Goal: Task Accomplishment & Management: Manage account settings

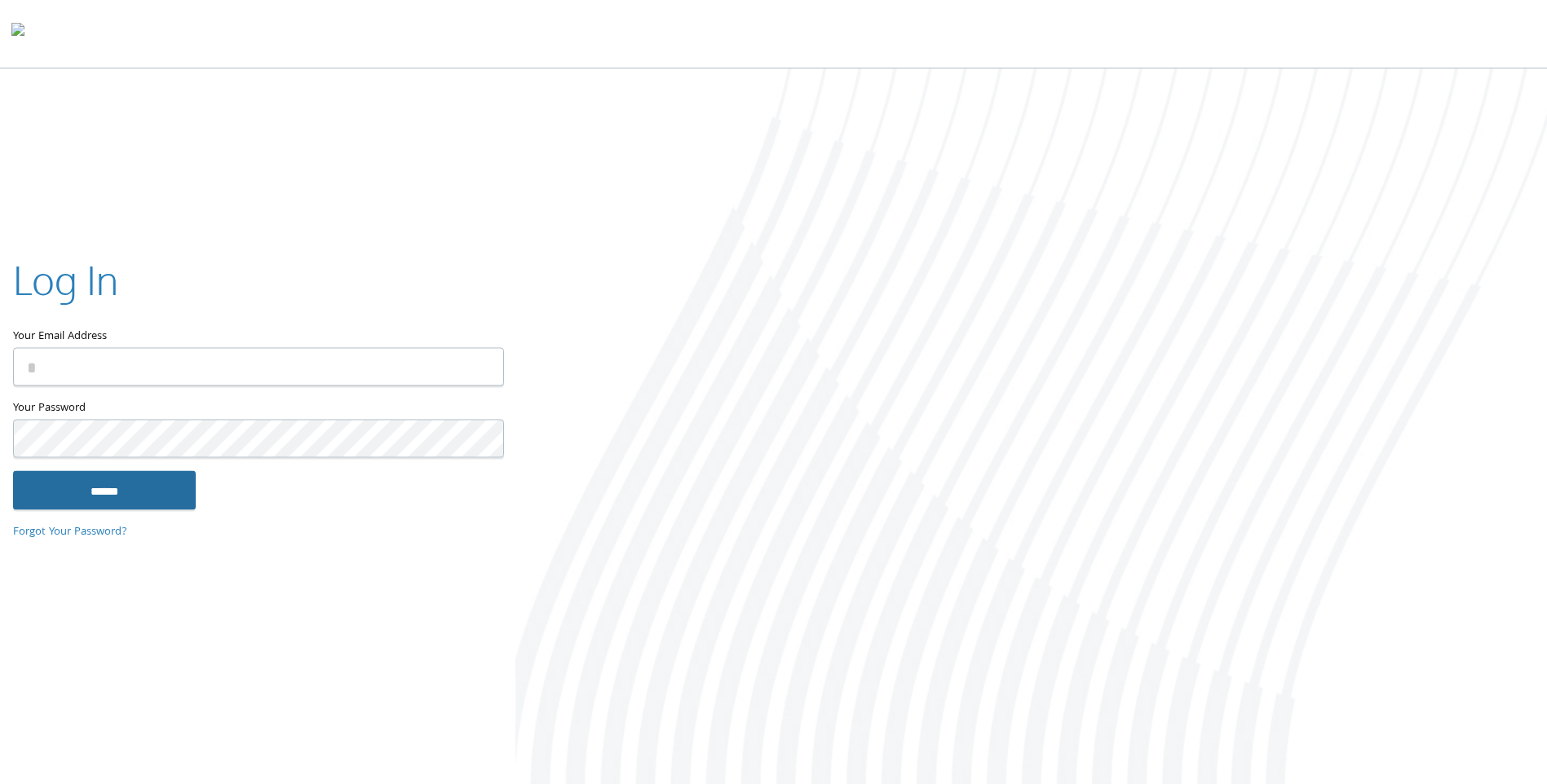
type input "**********"
click at [82, 492] on input "******" at bounding box center [104, 490] width 183 height 40
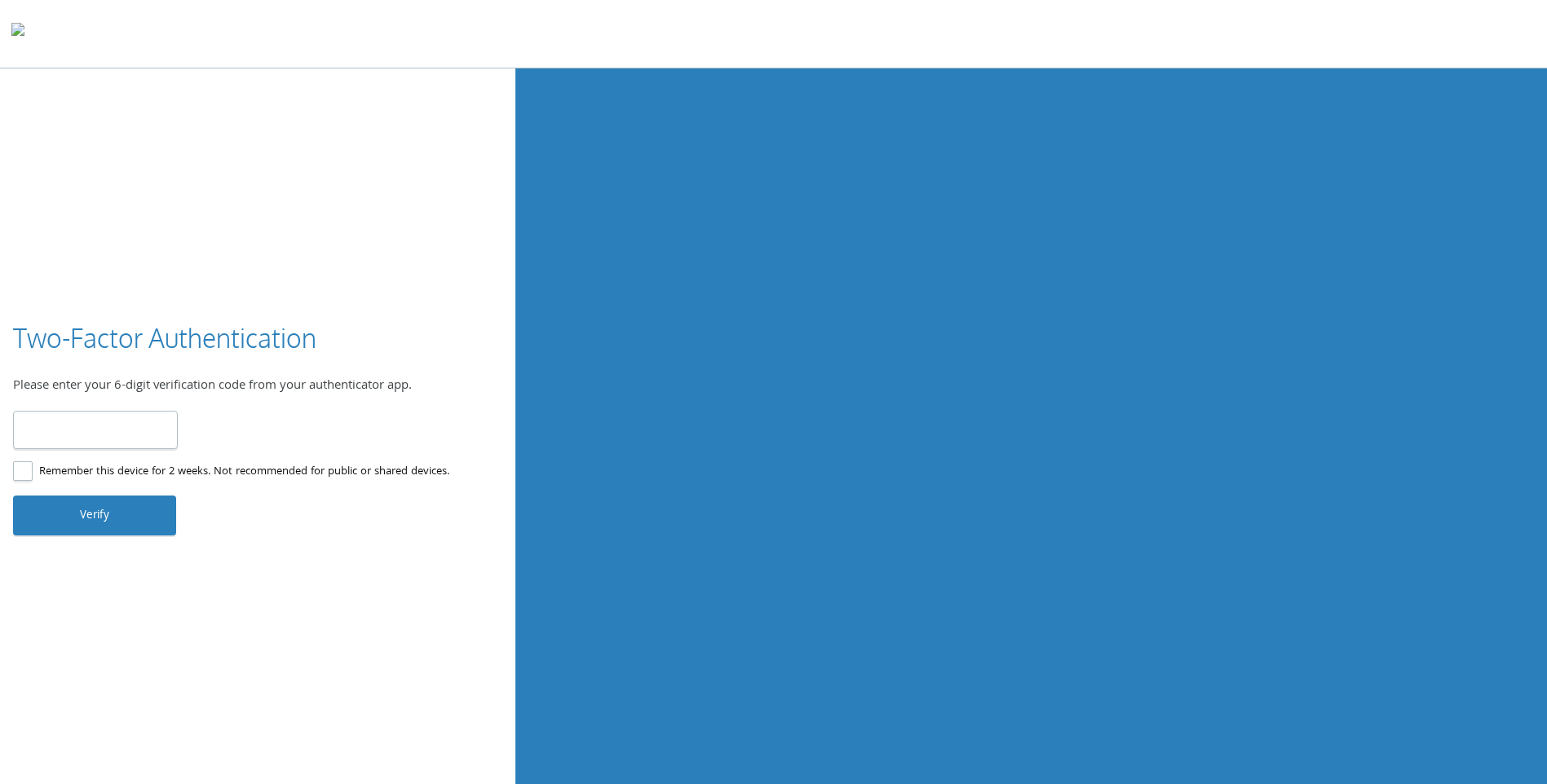
type input "******"
